Goal: Task Accomplishment & Management: Use online tool/utility

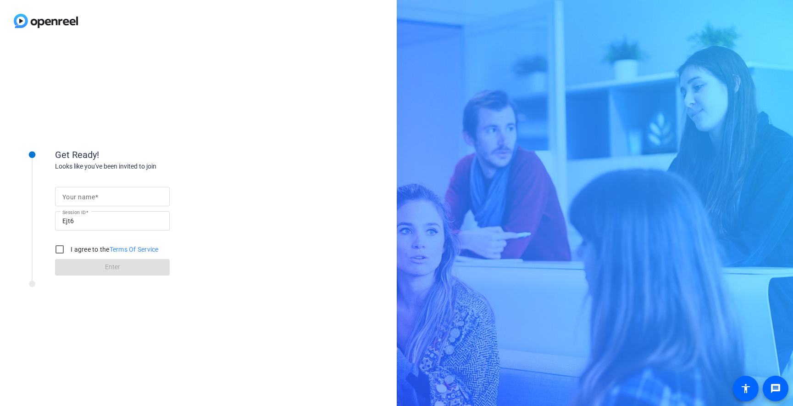
click at [98, 200] on span at bounding box center [96, 196] width 3 height 7
click at [98, 200] on input "Your name" at bounding box center [112, 196] width 100 height 11
type input "[PERSON_NAME]"
click at [64, 248] on input "I agree to the Terms Of Service" at bounding box center [59, 249] width 18 height 18
checkbox input "true"
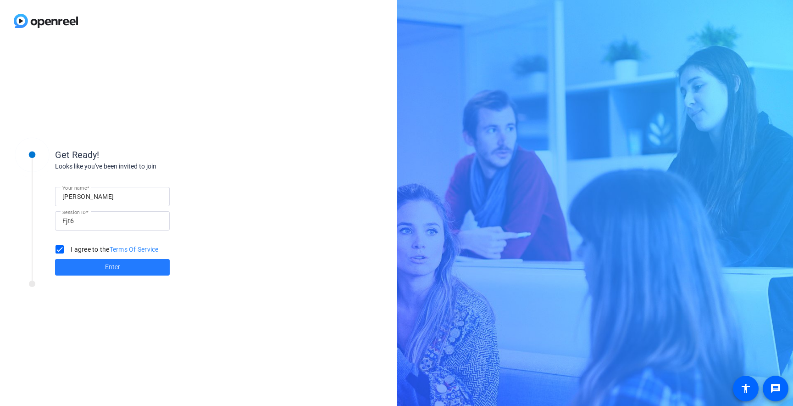
click at [96, 268] on span at bounding box center [112, 267] width 115 height 22
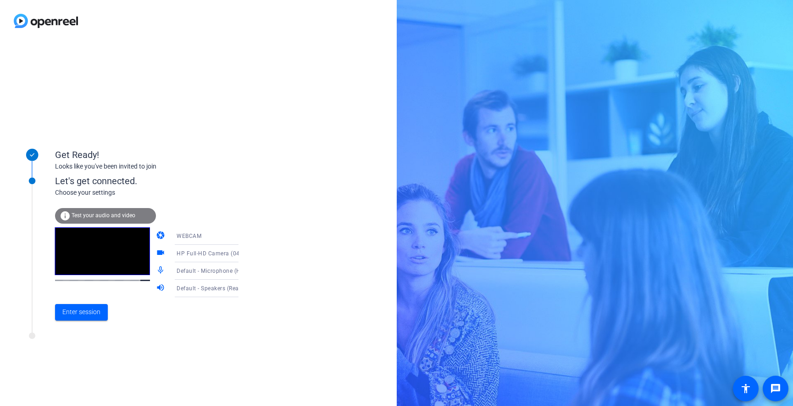
click at [245, 271] on icon at bounding box center [247, 271] width 5 height 2
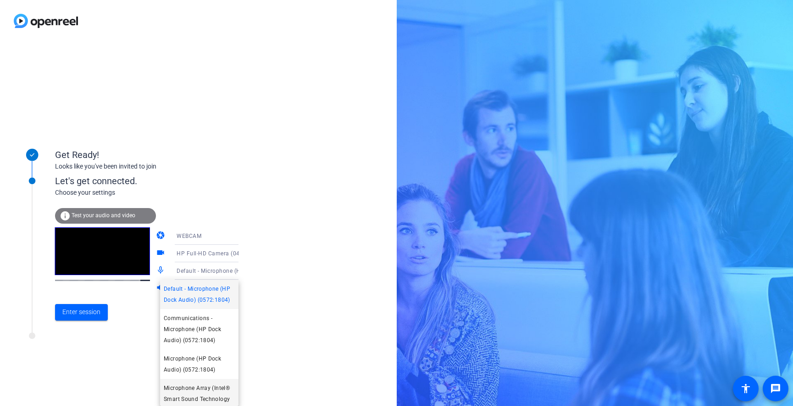
click at [202, 384] on span "Microphone Array (Intel® Smart Sound Technology (Intel® SST))" at bounding box center [199, 398] width 71 height 33
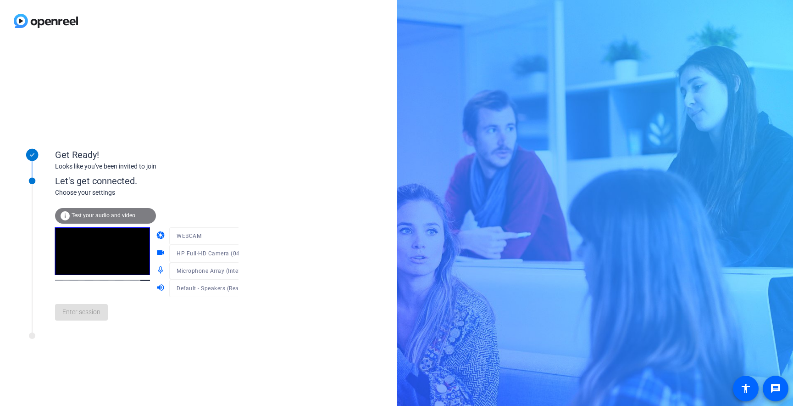
scroll to position [13, 0]
click at [242, 286] on icon at bounding box center [247, 288] width 11 height 11
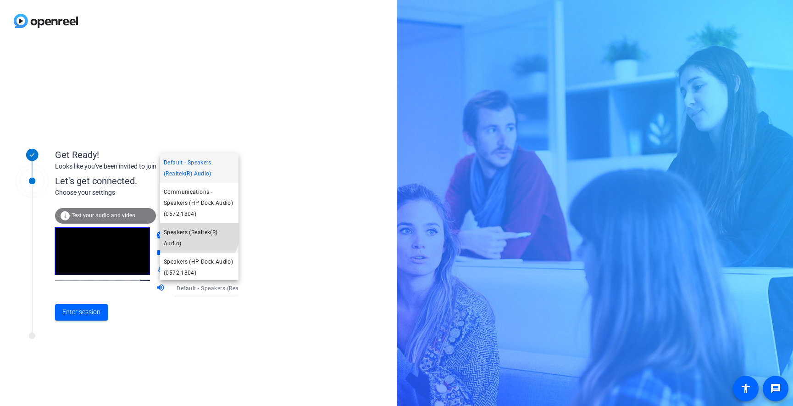
click at [198, 233] on span "Speakers (Realtek(R) Audio)" at bounding box center [199, 238] width 71 height 22
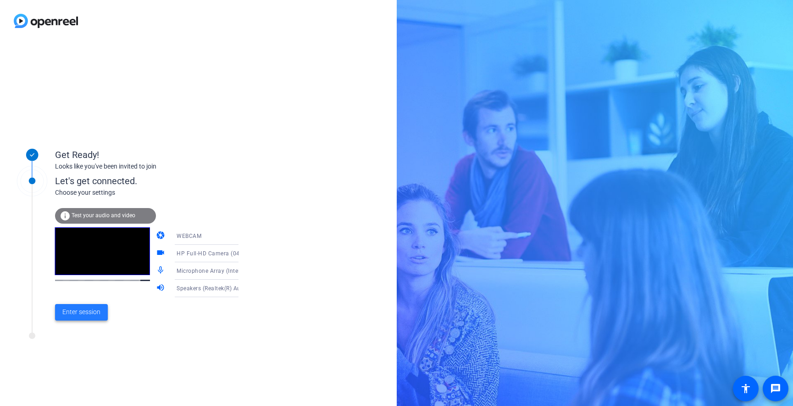
click at [80, 314] on span "Enter session" at bounding box center [81, 312] width 38 height 10
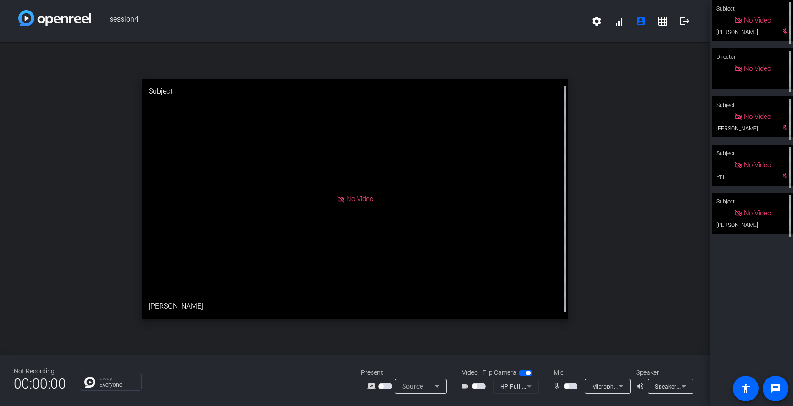
click at [571, 386] on span "button" at bounding box center [571, 386] width 14 height 6
click at [574, 386] on span "button" at bounding box center [573, 386] width 5 height 5
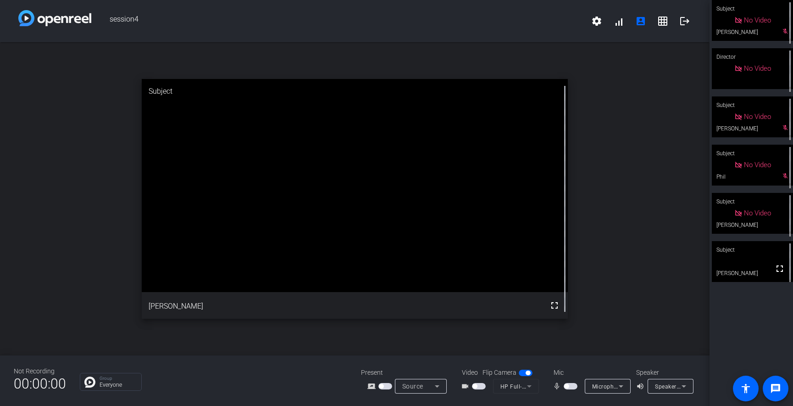
click at [570, 385] on span "button" at bounding box center [571, 386] width 14 height 6
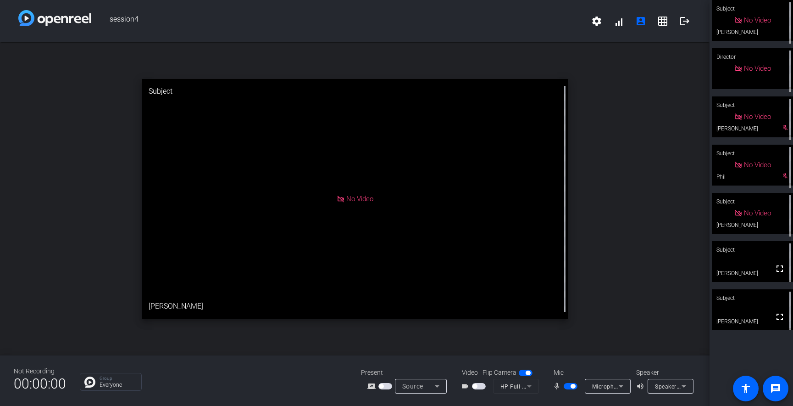
click at [572, 384] on span "button" at bounding box center [573, 386] width 5 height 5
click at [568, 384] on span "button" at bounding box center [566, 386] width 5 height 5
click at [573, 384] on span "button" at bounding box center [573, 386] width 5 height 5
click at [567, 387] on span "button" at bounding box center [566, 386] width 5 height 5
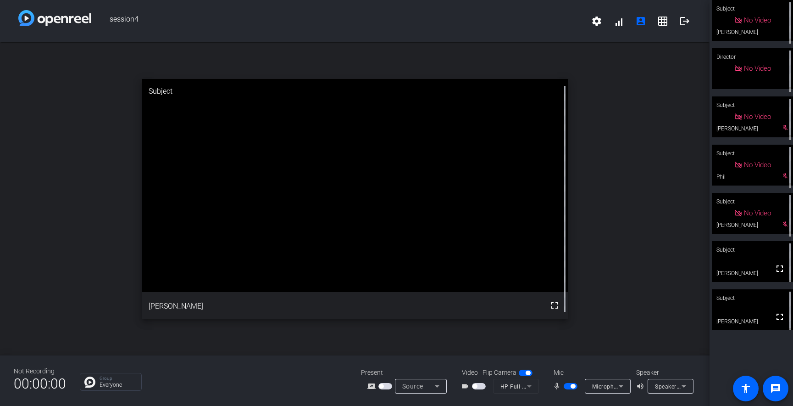
click at [572, 386] on span "button" at bounding box center [573, 386] width 5 height 5
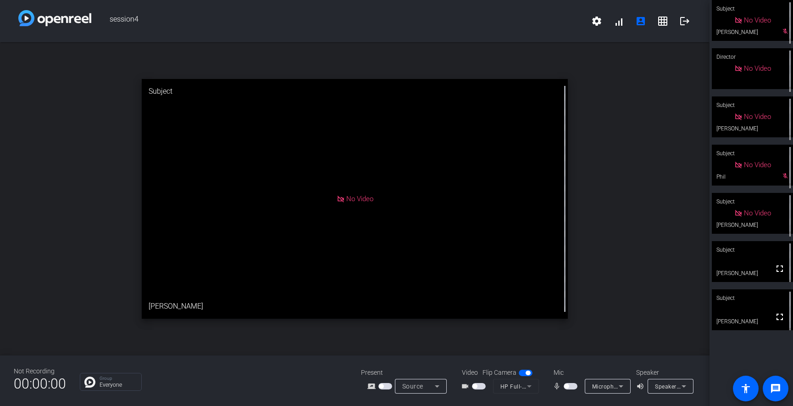
click at [569, 385] on span "button" at bounding box center [571, 386] width 14 height 6
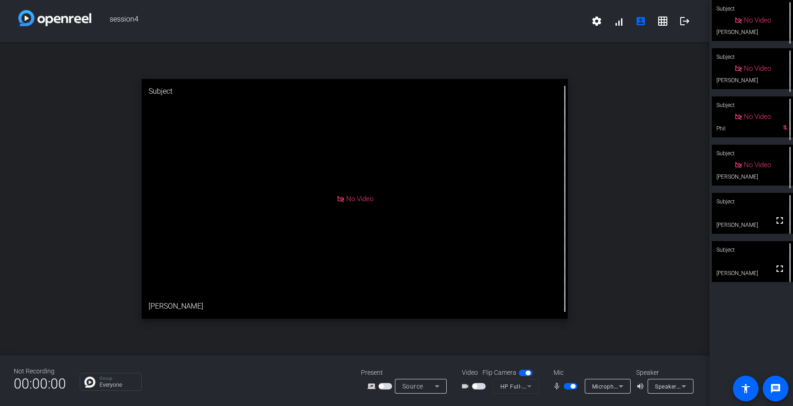
click at [573, 387] on span "button" at bounding box center [573, 386] width 5 height 5
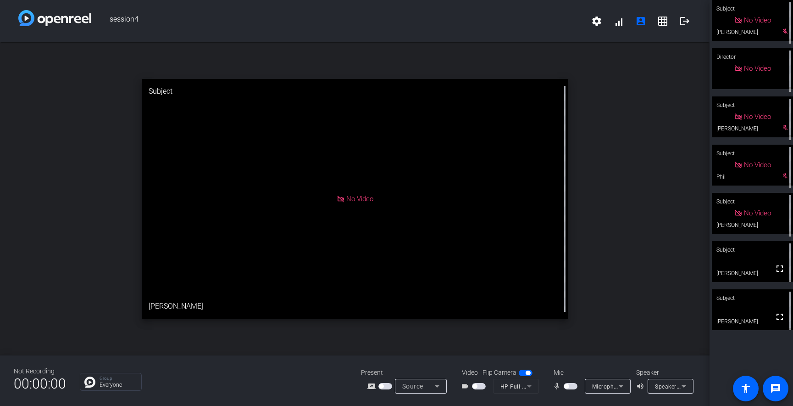
click at [571, 386] on span "button" at bounding box center [571, 386] width 14 height 6
click at [570, 384] on span "button" at bounding box center [571, 386] width 14 height 6
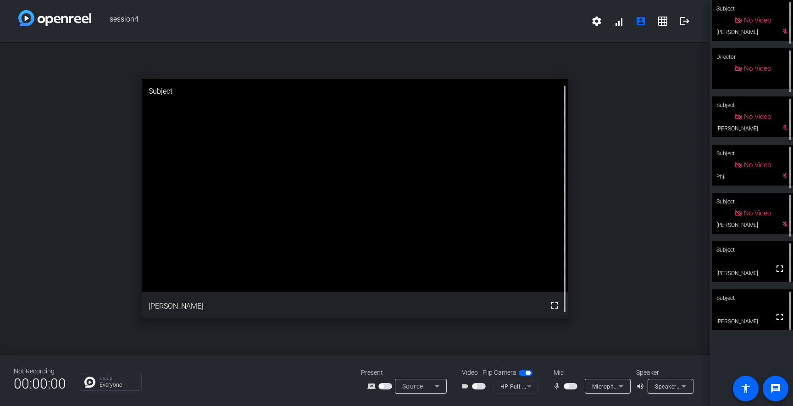
click at [567, 385] on span "button" at bounding box center [566, 386] width 5 height 5
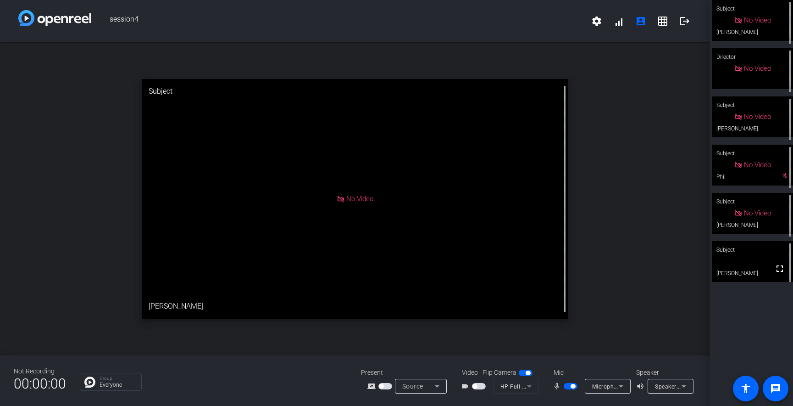
click at [575, 385] on span "button" at bounding box center [573, 386] width 5 height 5
click at [572, 384] on span "button" at bounding box center [571, 386] width 14 height 6
click at [571, 386] on span "button" at bounding box center [573, 386] width 5 height 5
click at [565, 384] on span "button" at bounding box center [566, 386] width 5 height 5
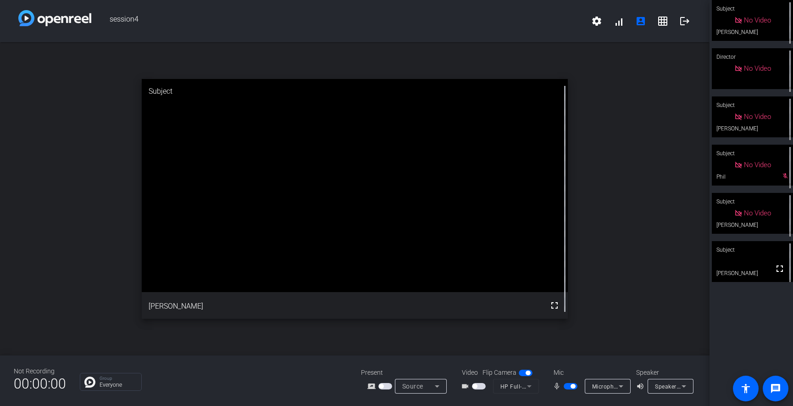
click at [575, 385] on span "button" at bounding box center [573, 386] width 5 height 5
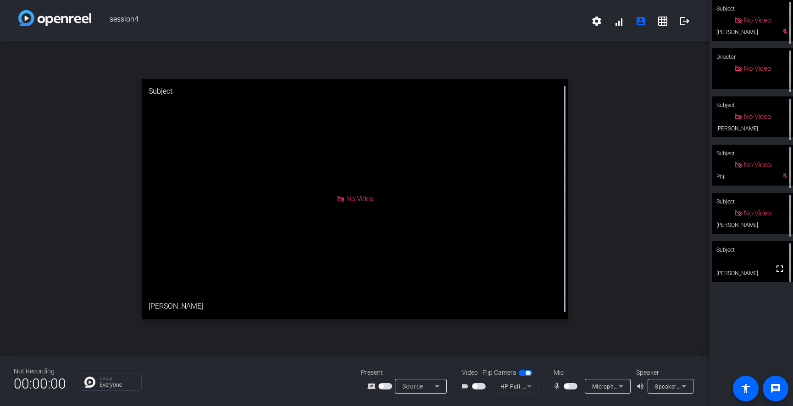
click at [566, 386] on span "button" at bounding box center [566, 386] width 5 height 5
